Goal: Transaction & Acquisition: Purchase product/service

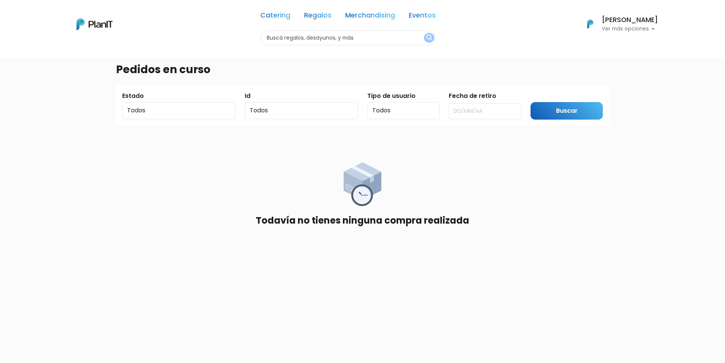
click at [299, 39] on input "text" at bounding box center [348, 37] width 176 height 15
type input "viaje"
click at [424, 33] on button "submit" at bounding box center [429, 38] width 10 height 10
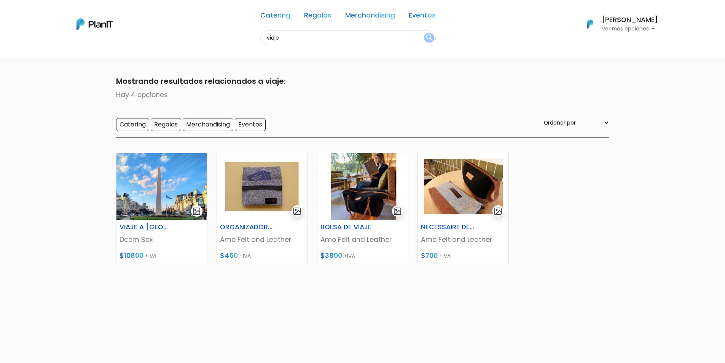
drag, startPoint x: 263, startPoint y: 38, endPoint x: 257, endPoint y: 38, distance: 5.3
click at [257, 38] on div "Catering Regalos Merchandising Eventos viaje Catering Regalos Merchandising Eve…" at bounding box center [362, 24] width 609 height 42
type input "almohada"
click at [424, 33] on button "submit" at bounding box center [429, 38] width 10 height 10
